Goal: Task Accomplishment & Management: Use online tool/utility

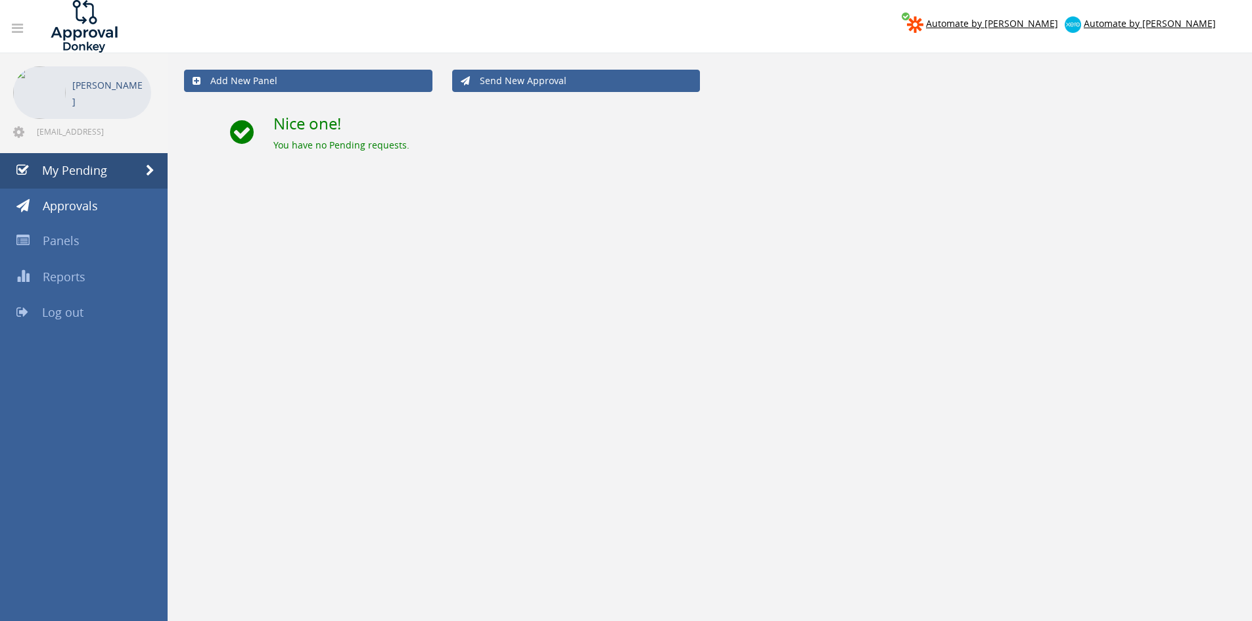
click at [59, 305] on span "Log out" at bounding box center [62, 312] width 41 height 16
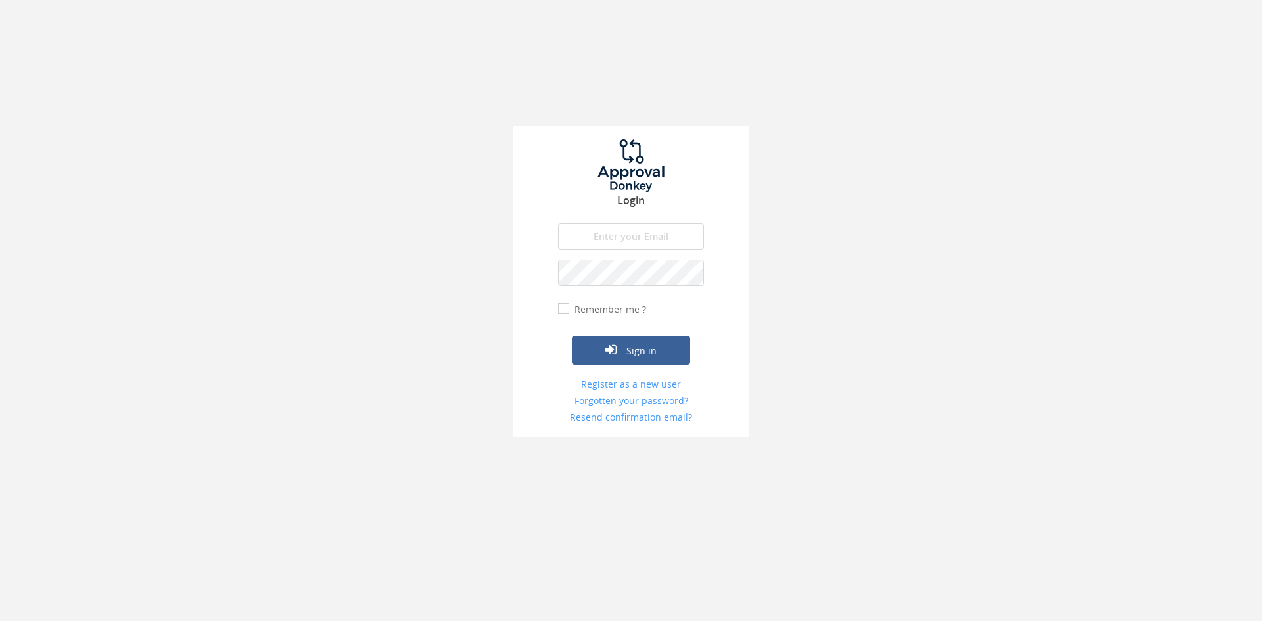
click at [629, 233] on input "email" at bounding box center [631, 237] width 146 height 26
type input "[EMAIL_ADDRESS][DOMAIN_NAME]"
click at [572, 336] on button "Sign in" at bounding box center [631, 350] width 118 height 29
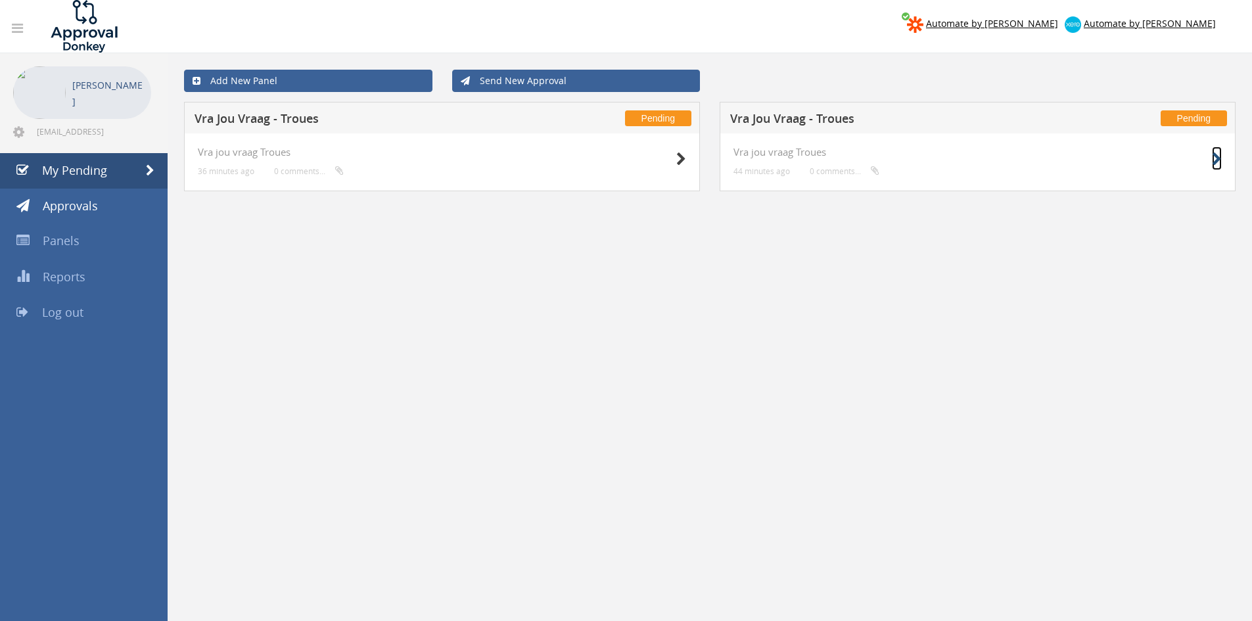
click at [1212, 162] on icon at bounding box center [1217, 160] width 10 height 14
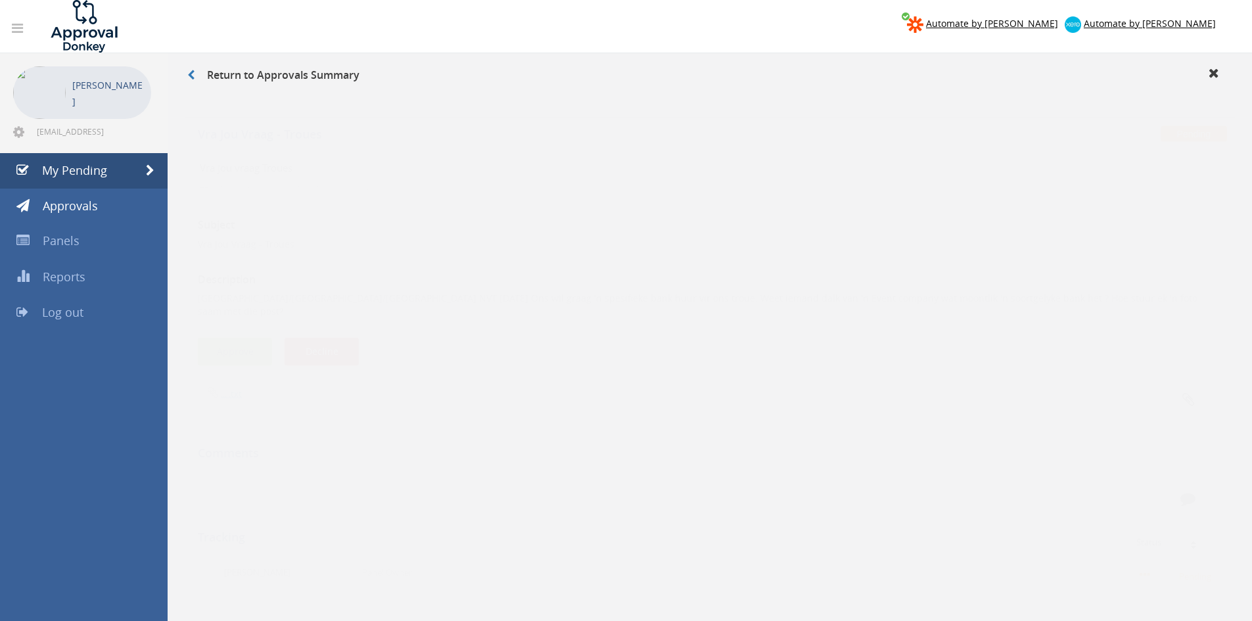
click at [251, 325] on button "Approve" at bounding box center [235, 339] width 74 height 28
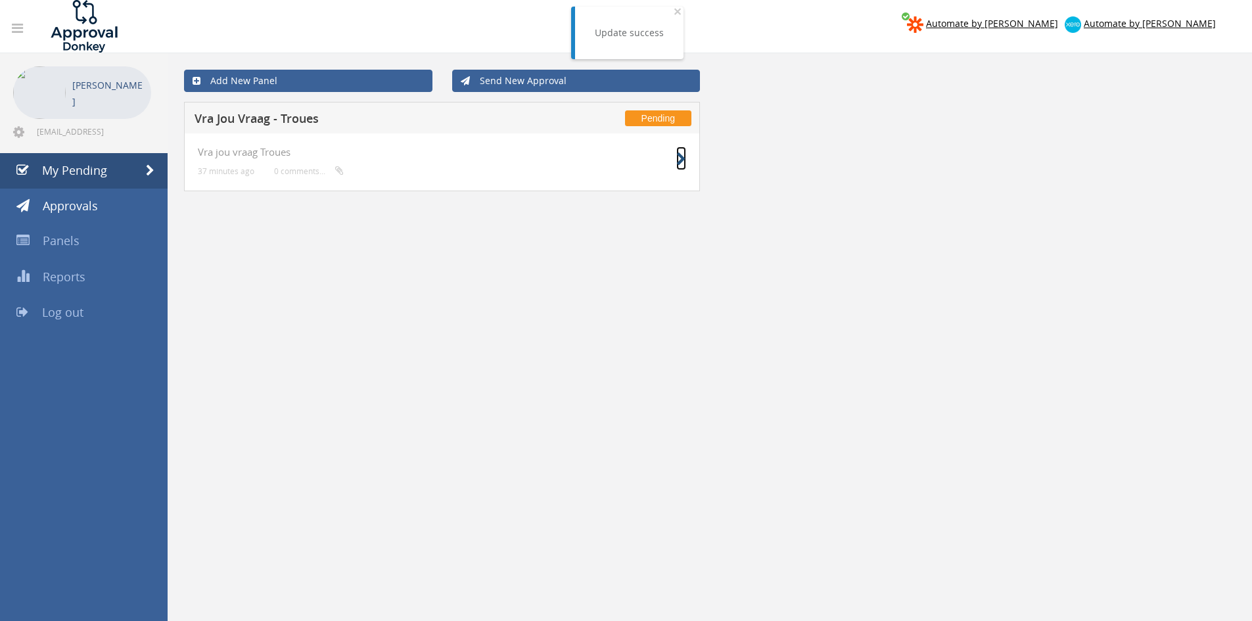
click at [683, 159] on icon at bounding box center [682, 160] width 10 height 14
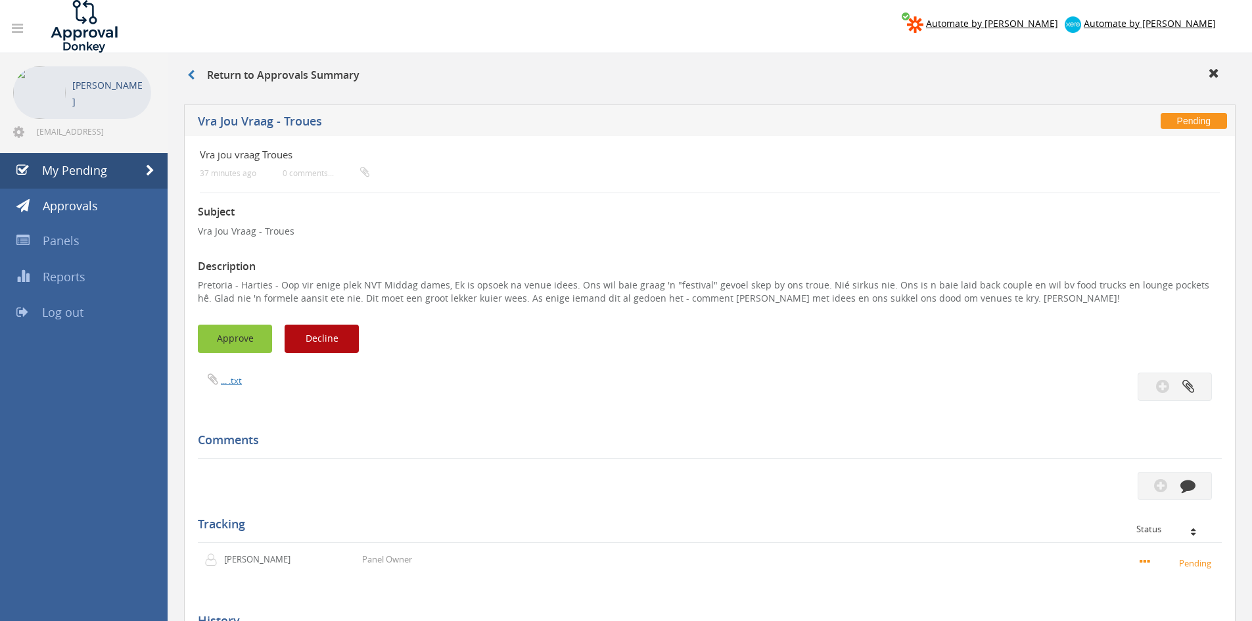
click at [237, 333] on button "Approve" at bounding box center [235, 339] width 74 height 28
